Goal: Task Accomplishment & Management: Manage account settings

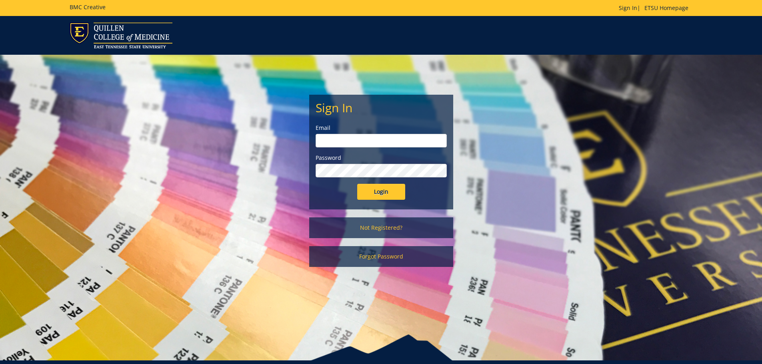
click at [374, 141] on input "email" at bounding box center [380, 141] width 131 height 14
drag, startPoint x: 385, startPoint y: 139, endPoint x: 344, endPoint y: 143, distance: 41.4
click at [344, 143] on input "[EMAIL_ADDRESS][DOMAIN_NAME]" at bounding box center [380, 141] width 131 height 14
click at [347, 163] on div "Password" at bounding box center [380, 166] width 131 height 24
click at [357, 184] on input "Login" at bounding box center [381, 192] width 48 height 16
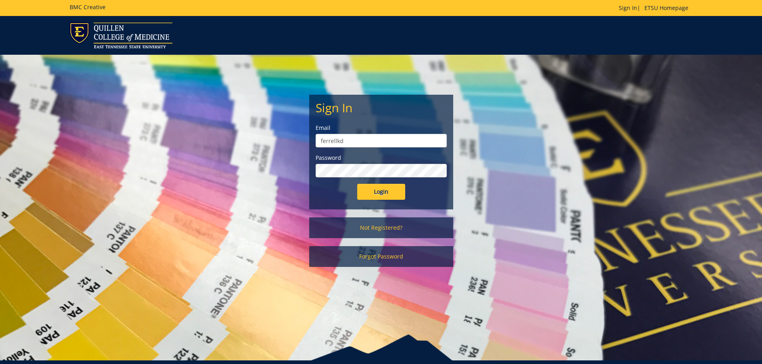
click at [353, 138] on input "ferrellkd" at bounding box center [380, 141] width 131 height 14
type input "[EMAIL_ADDRESS][DOMAIN_NAME]"
click at [377, 193] on input "Login" at bounding box center [381, 192] width 48 height 16
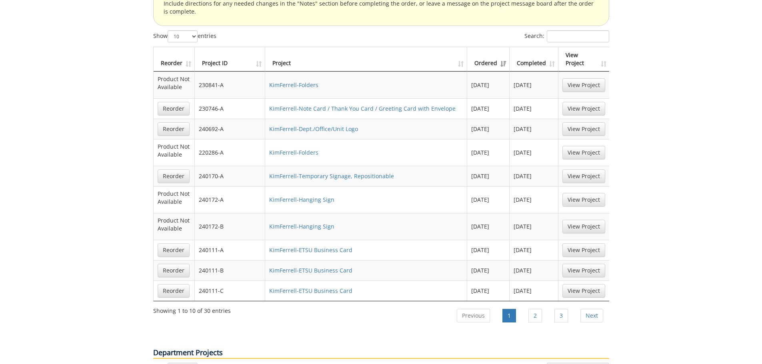
scroll to position [600, 0]
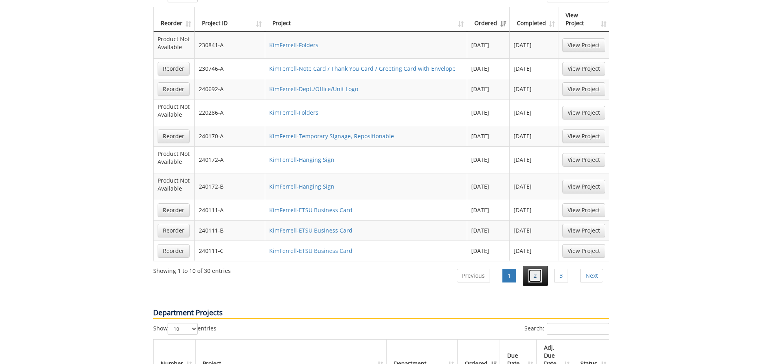
click at [538, 269] on link "2" at bounding box center [535, 276] width 14 height 14
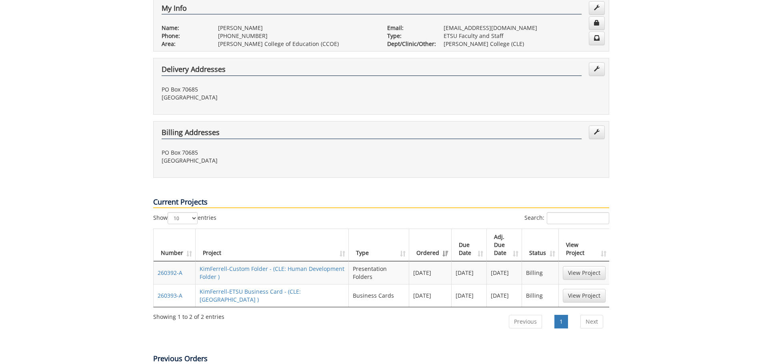
scroll to position [120, 0]
